Goal: Information Seeking & Learning: Learn about a topic

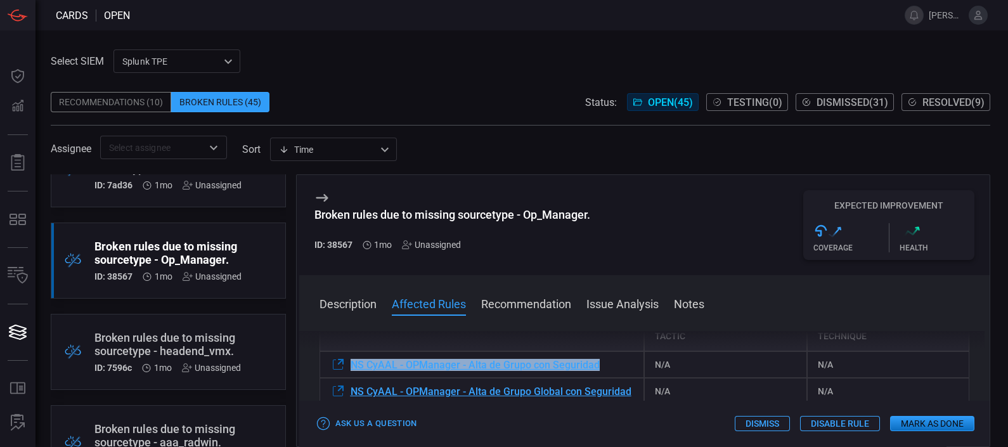
scroll to position [169, 0]
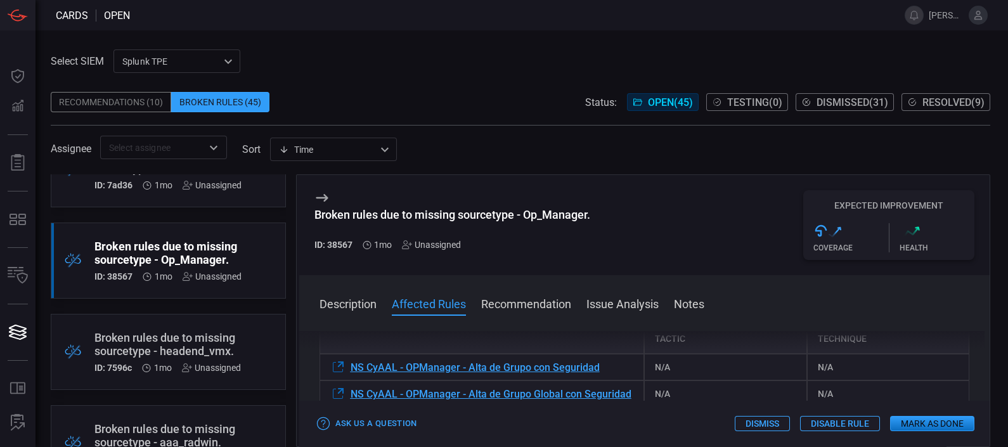
click at [358, 340] on div "Description The sourcetype "Op_Manager" does not exist within your environment.…" at bounding box center [644, 386] width 691 height 111
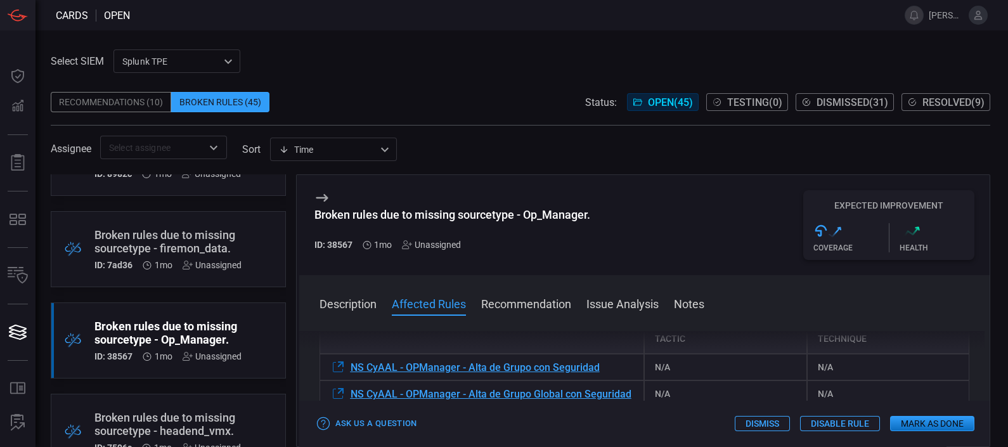
scroll to position [51, 0]
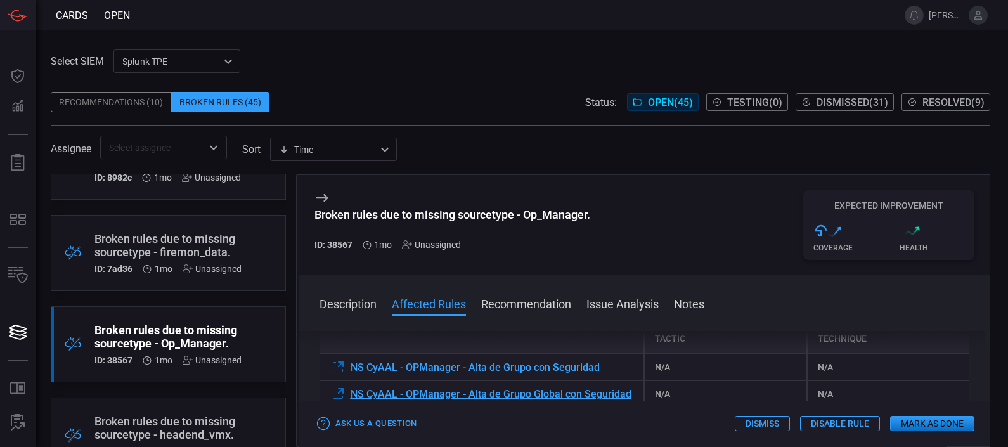
click at [168, 260] on div "Broken rules due to missing sourcetype - firemon_data. ID: 7ad36 1mo Unassigned" at bounding box center [167, 253] width 147 height 42
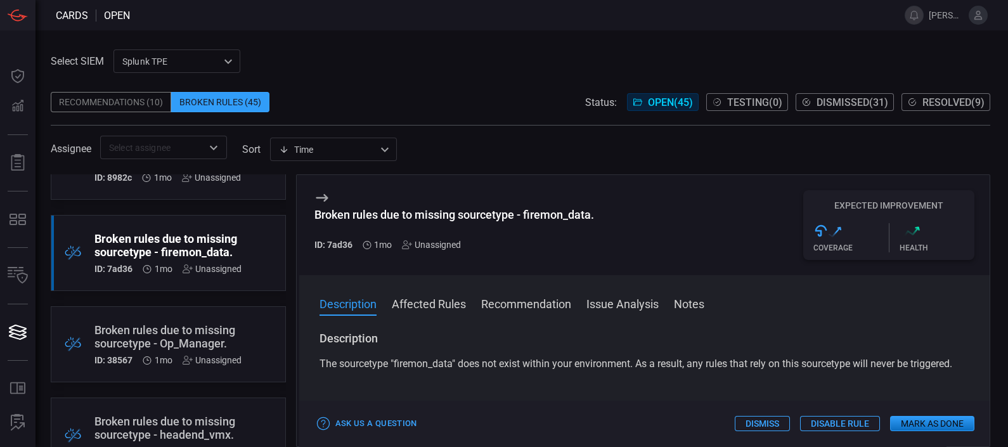
click at [663, 355] on div "Description The sourcetype "firemon_data" does not exist within your environmen…" at bounding box center [645, 351] width 651 height 41
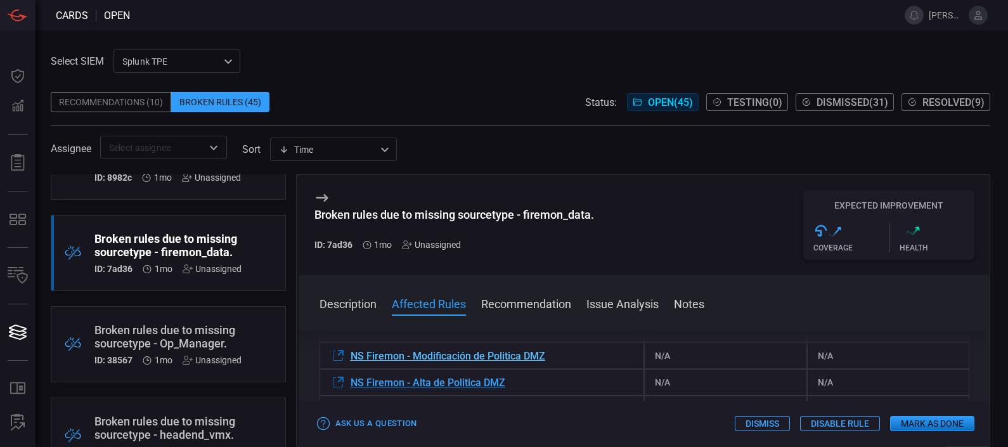
scroll to position [178, 0]
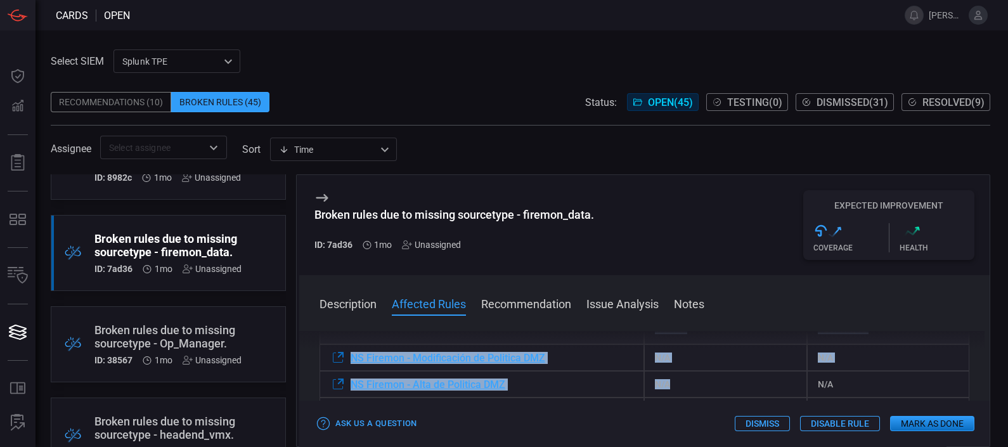
drag, startPoint x: 340, startPoint y: 355, endPoint x: 671, endPoint y: 398, distance: 333.0
click at [671, 398] on div "Rule Name MITRE ATT&CK Tactic Technique NS Firemon - Modificación de Politica D…" at bounding box center [645, 366] width 651 height 167
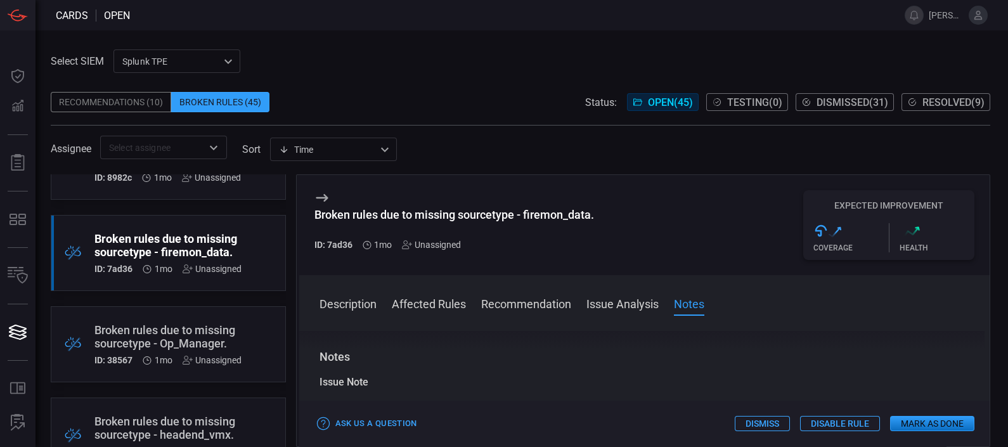
scroll to position [267, 0]
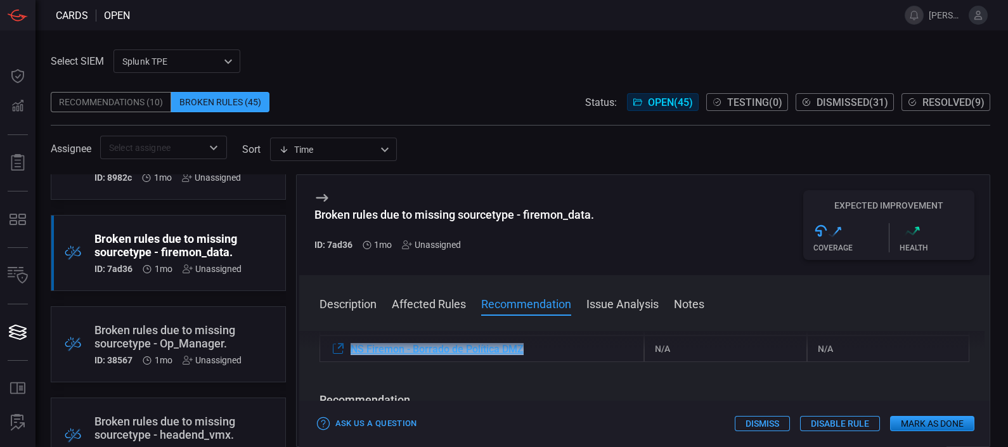
copy div "le Name MITRE ATT&CK Tactic Technique NS Firemon - Modificación de Politica DMZ…"
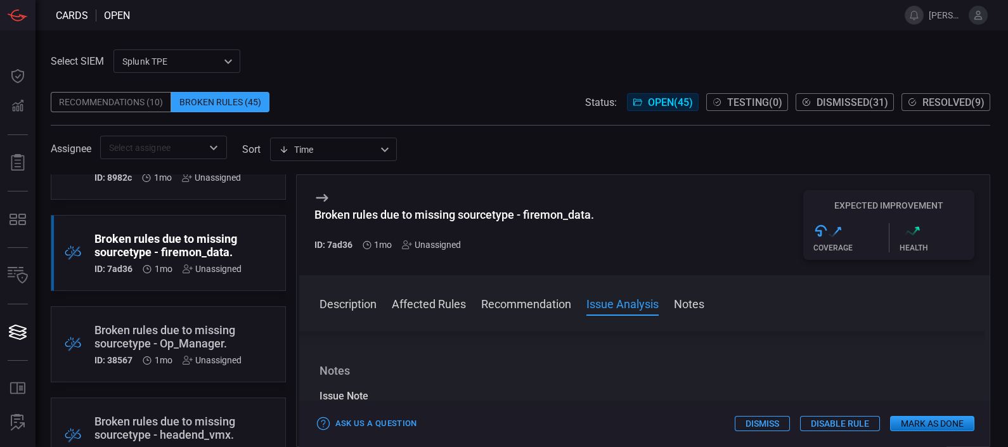
scroll to position [650, 0]
click at [141, 100] on div "Recommendations (10)" at bounding box center [111, 102] width 120 height 20
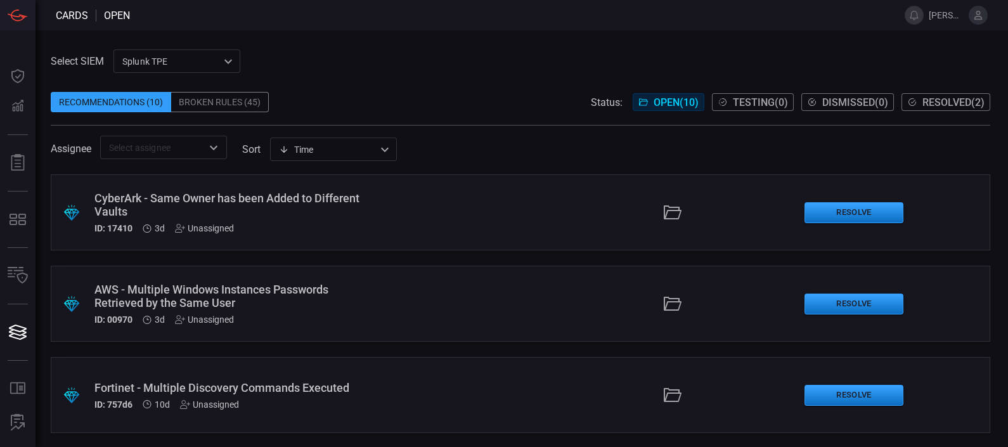
click at [151, 206] on div "CyberArk - Same Owner has been Added to Different Vaults" at bounding box center [236, 204] width 284 height 27
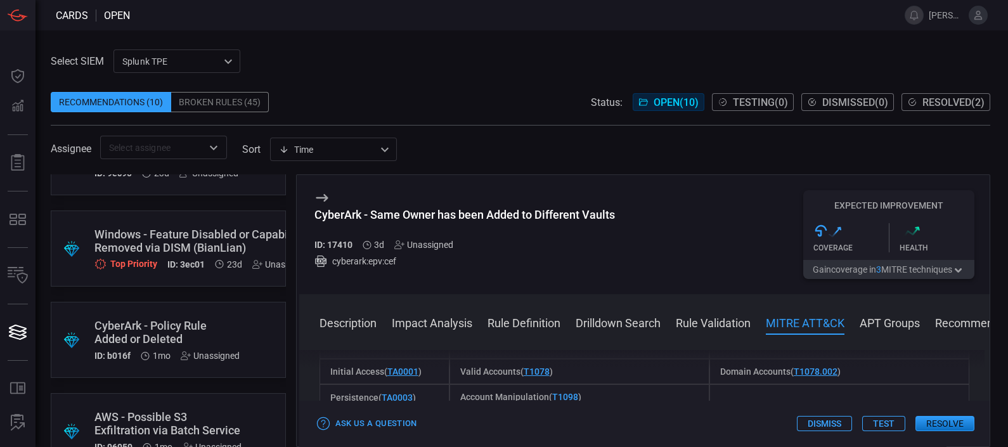
scroll to position [606, 0]
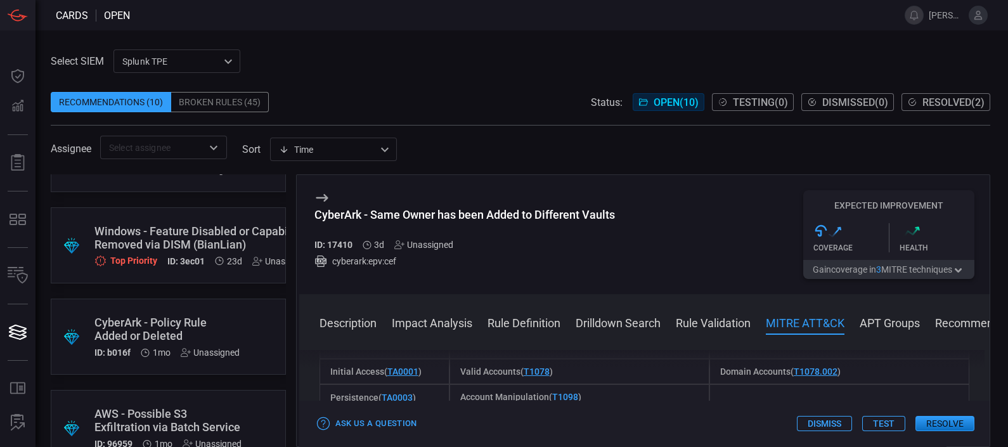
click at [220, 98] on div "Broken Rules (45)" at bounding box center [220, 102] width 98 height 20
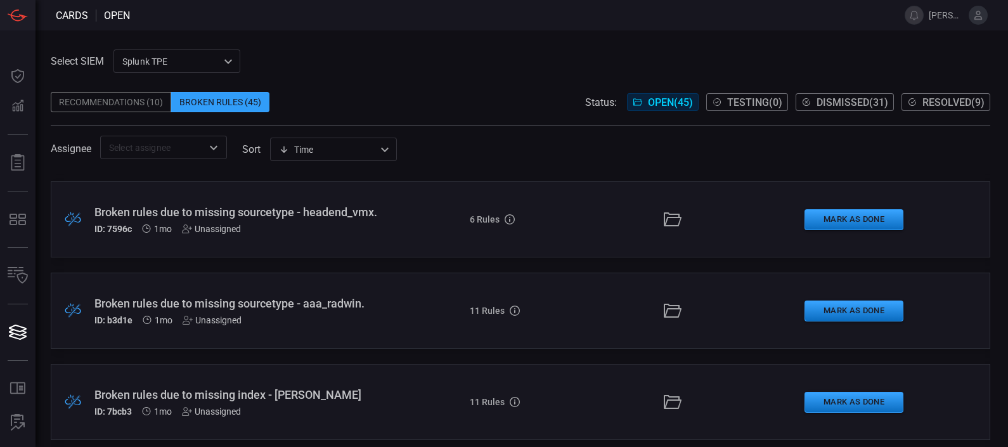
scroll to position [275, 0]
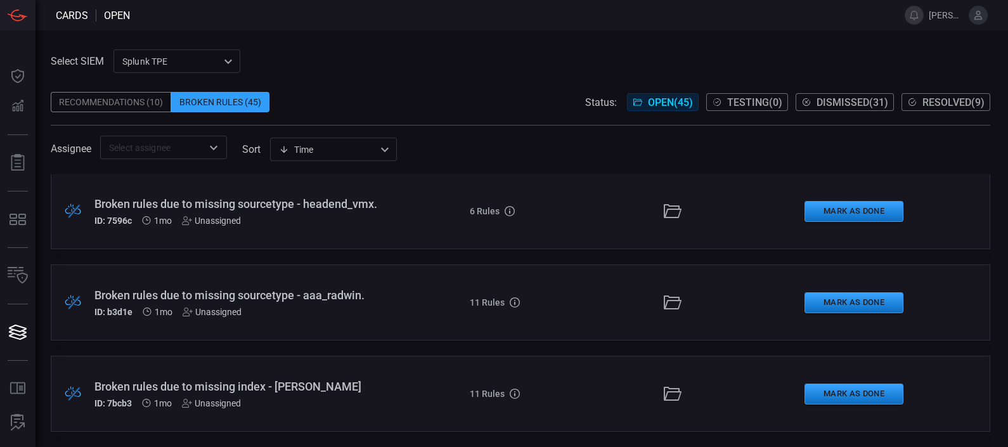
click at [298, 209] on div "Broken rules due to missing sourcetype - headend_vmx." at bounding box center [236, 203] width 284 height 13
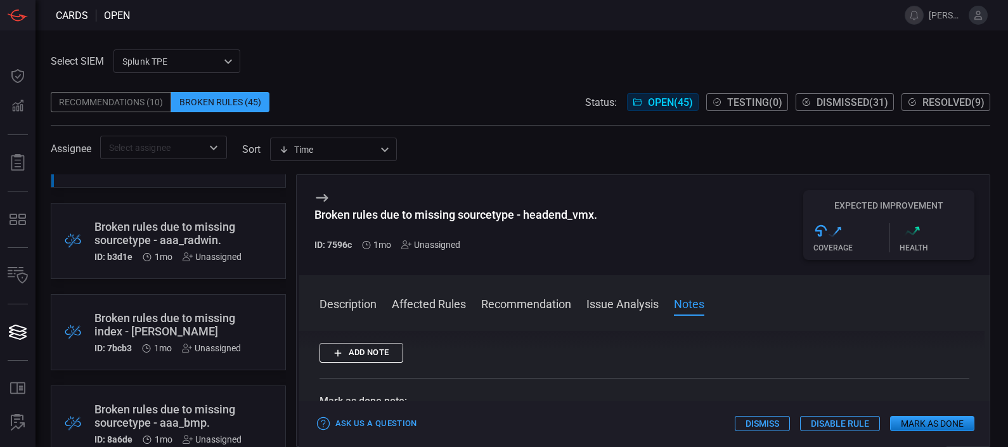
scroll to position [343, 0]
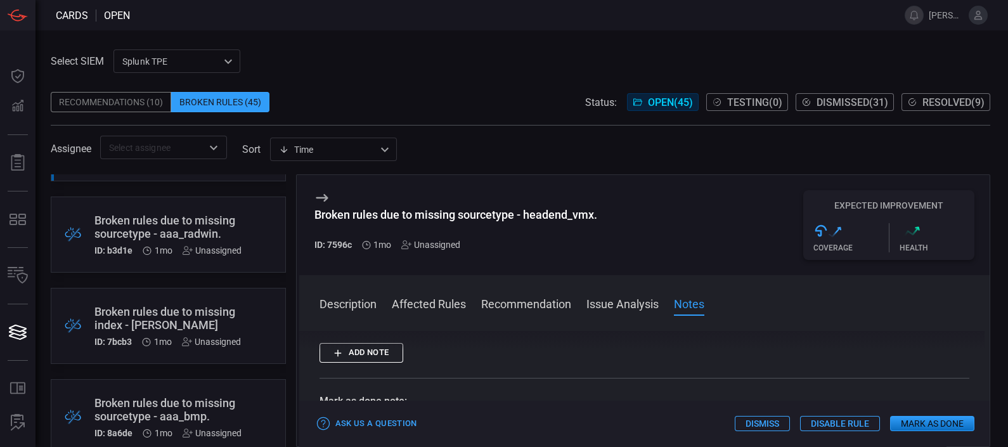
click at [166, 231] on div "Broken rules due to missing sourcetype - aaa_radwin." at bounding box center [167, 227] width 147 height 27
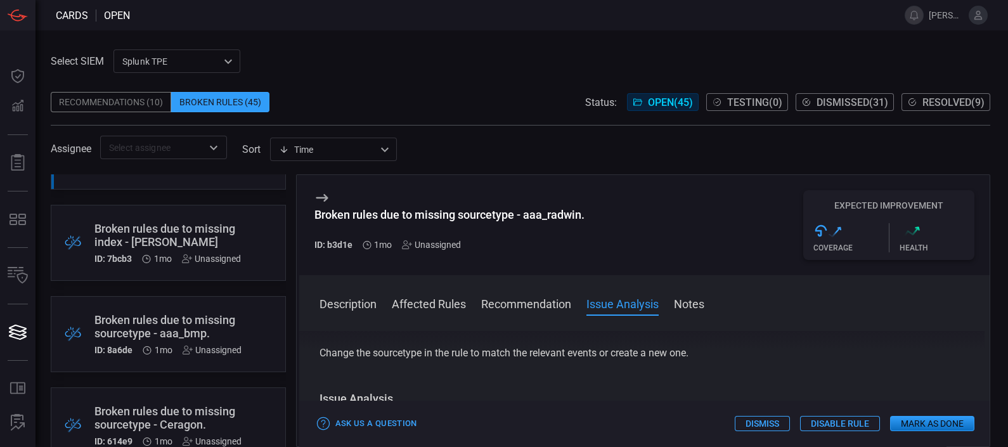
scroll to position [427, 0]
click at [162, 320] on div "Broken rules due to missing sourcetype - aaa_bmp." at bounding box center [167, 325] width 147 height 27
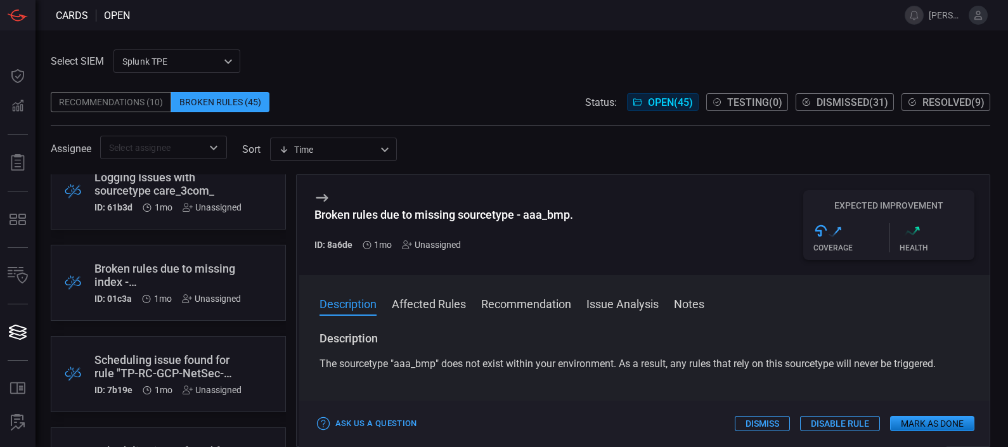
scroll to position [1117, 0]
click at [212, 186] on div "Logging Issues with sourcetype care_3com_" at bounding box center [167, 183] width 147 height 27
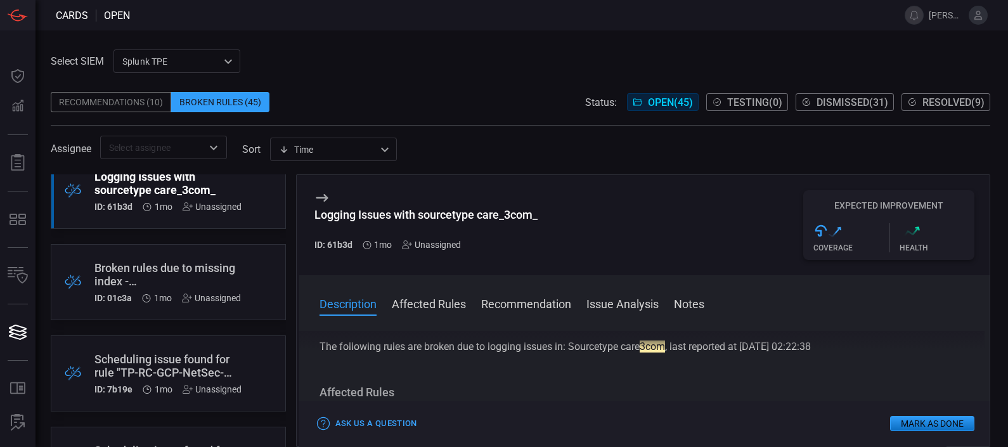
scroll to position [18, 0]
click at [555, 378] on div "Description The following rules are broken due to logging issues in: Sourcetype…" at bounding box center [644, 386] width 691 height 111
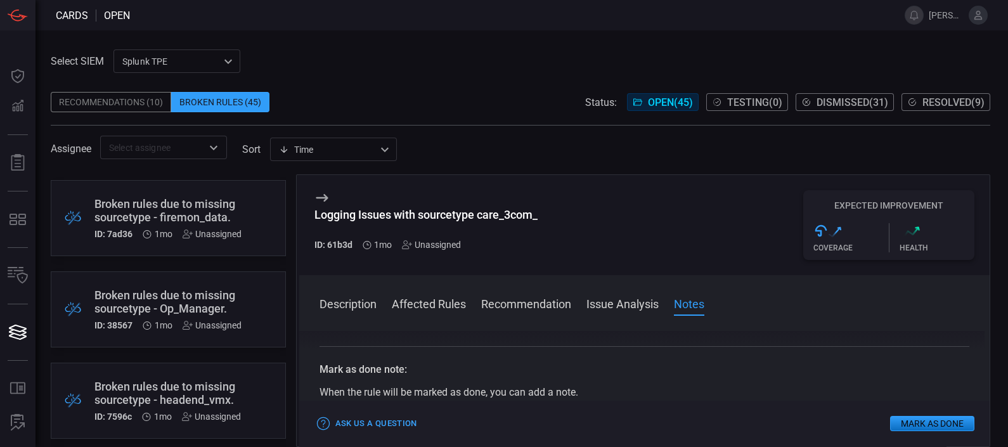
scroll to position [0, 0]
